Goal: Information Seeking & Learning: Check status

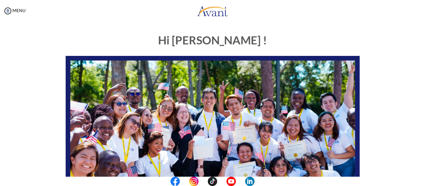
scroll to position [159, 0]
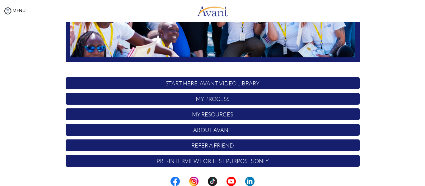
click at [264, 96] on p "My Process" at bounding box center [213, 99] width 294 height 12
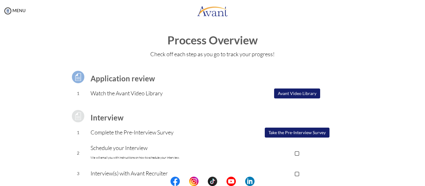
click at [421, 182] on center at bounding box center [212, 181] width 425 height 9
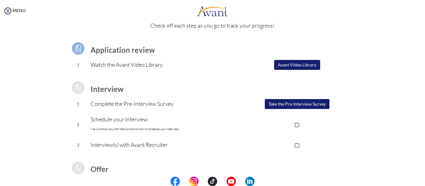
scroll to position [28, 0]
click at [301, 63] on button "Avant Video Library" at bounding box center [297, 65] width 46 height 10
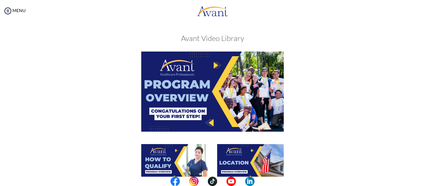
click at [421, 182] on center at bounding box center [212, 181] width 425 height 9
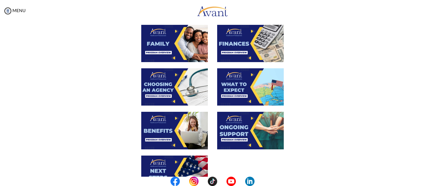
click at [421, 179] on center at bounding box center [212, 181] width 425 height 9
click at [420, 182] on center at bounding box center [212, 181] width 425 height 9
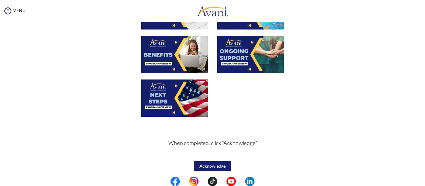
scroll to position [241, 0]
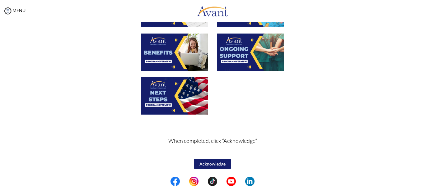
click at [189, 105] on img at bounding box center [174, 95] width 67 height 37
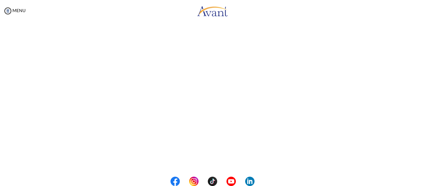
scroll to position [113, 0]
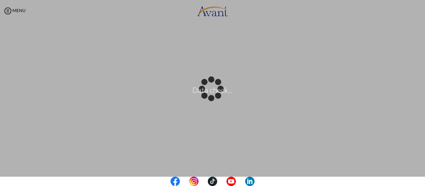
click at [421, 186] on center at bounding box center [212, 181] width 425 height 9
